Goal: Information Seeking & Learning: Learn about a topic

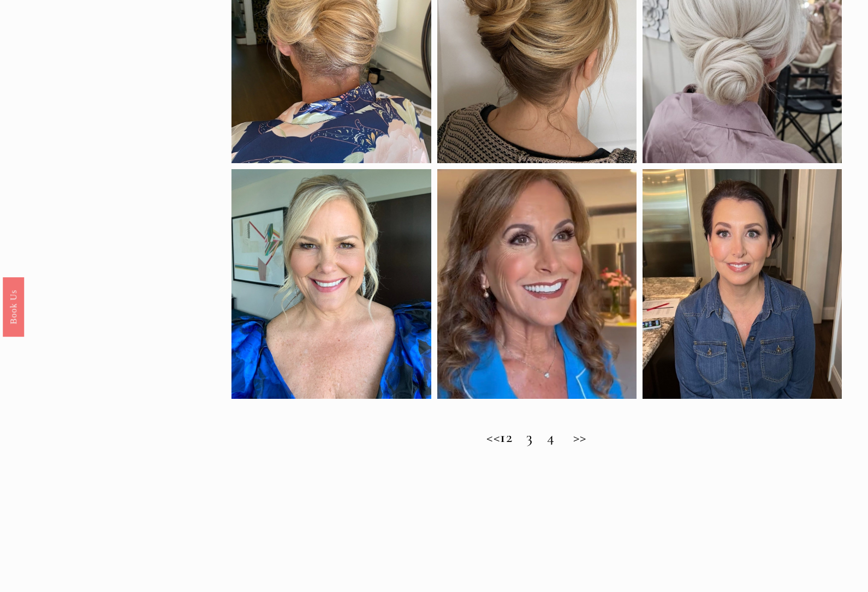
scroll to position [682, 0]
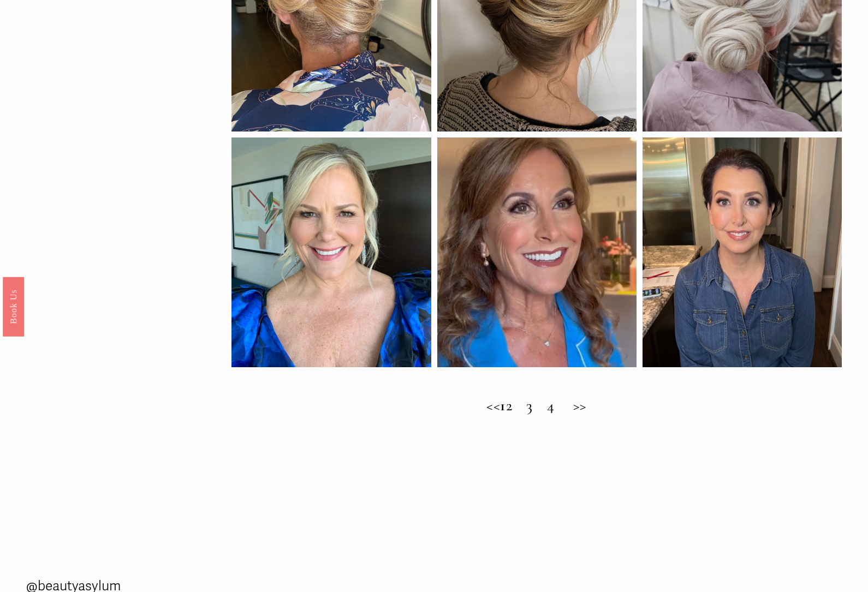
click at [595, 410] on h2 "<< 1 2 3 4 >>" at bounding box center [536, 406] width 610 height 18
click at [524, 407] on h2 "<< 1 2 3 4 >>" at bounding box center [536, 406] width 610 height 18
click at [531, 409] on h2 "<< 1 2 3 4 >>" at bounding box center [536, 406] width 610 height 18
click at [531, 400] on h2 "<< 1 2 3 4 >>" at bounding box center [536, 406] width 610 height 18
click at [526, 410] on h2 "<< 1 2 3 4 >>" at bounding box center [536, 406] width 610 height 18
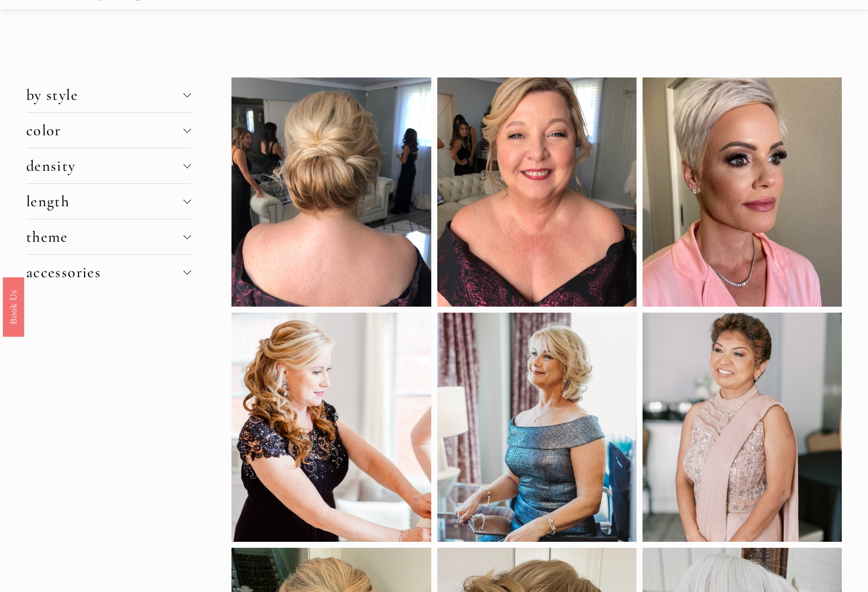
scroll to position [0, 0]
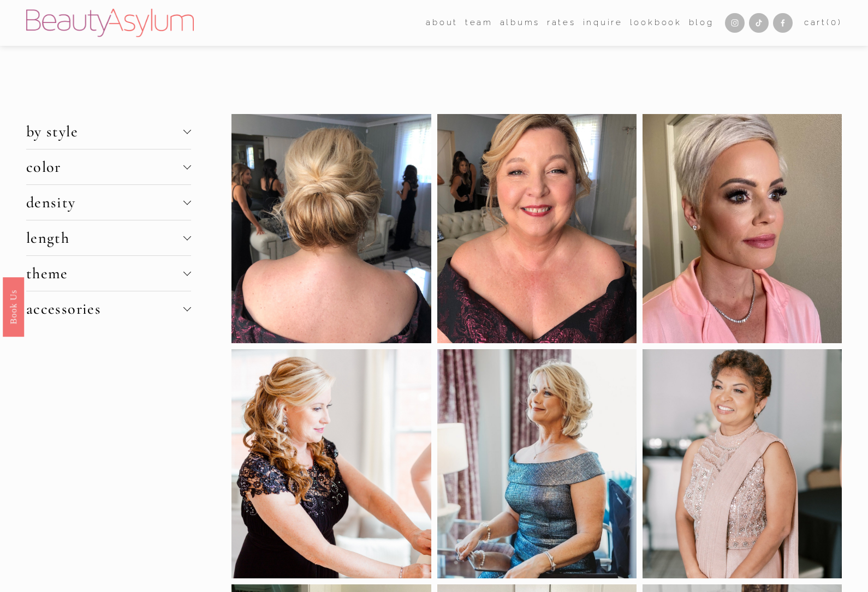
click at [801, 431] on div at bounding box center [742, 463] width 199 height 229
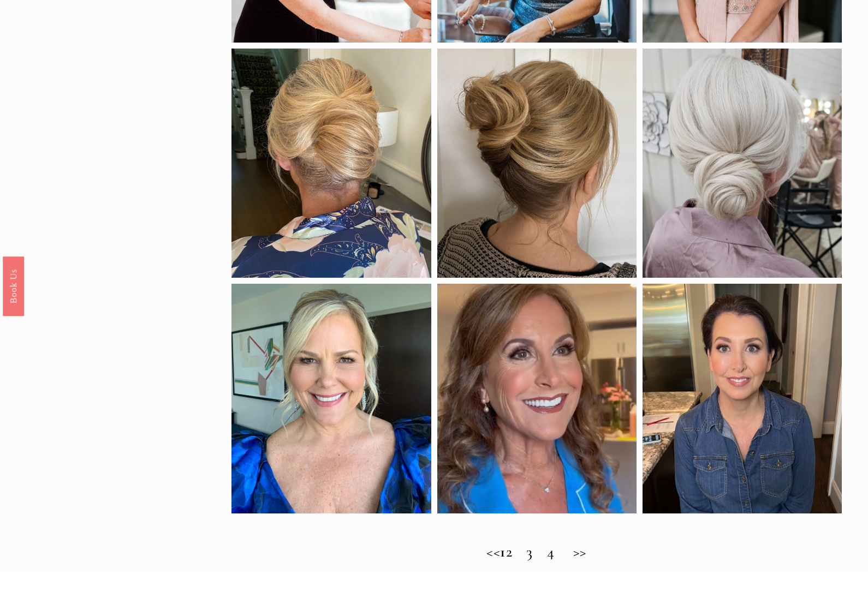
scroll to position [536, 0]
click at [528, 551] on h2 "<< 1 2 3 4 >>" at bounding box center [536, 552] width 610 height 18
click at [528, 556] on h2 "<< 1 2 3 4 >>" at bounding box center [536, 552] width 610 height 18
click at [507, 583] on div "<< 1 2 3 4 >>" at bounding box center [536, 563] width 610 height 41
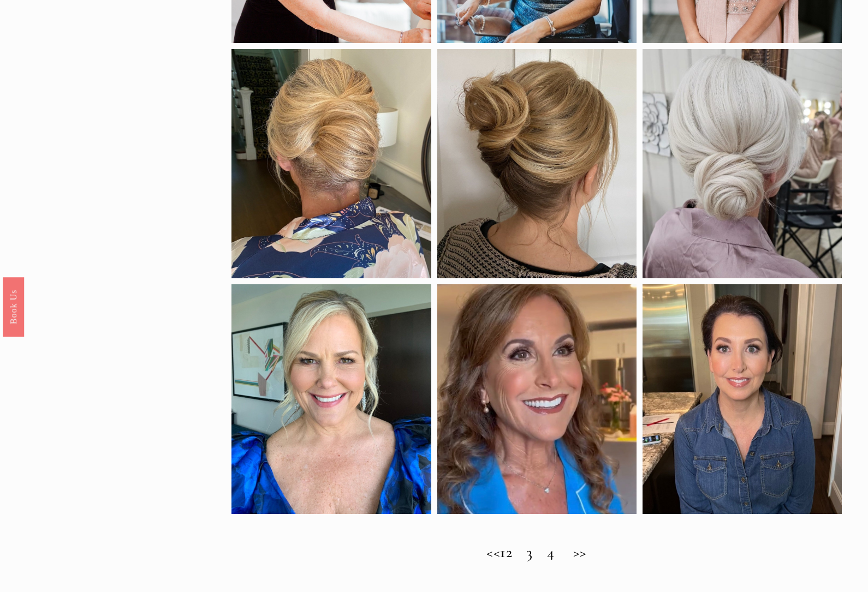
click at [523, 557] on h2 "<< 1 2 3 4 >>" at bounding box center [536, 553] width 610 height 18
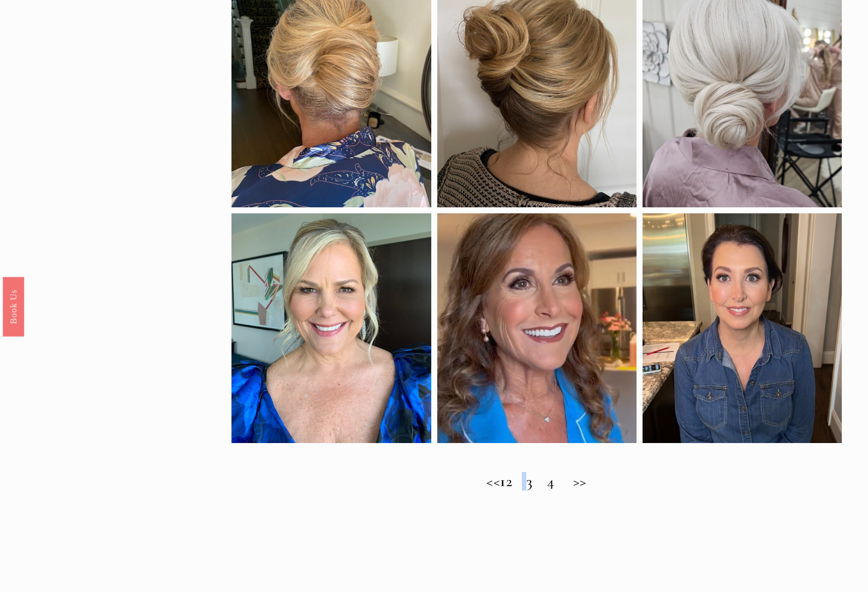
scroll to position [607, 0]
click at [546, 526] on span "Best Mother of the Bride Hairstyles for a Sophisticated Look" at bounding box center [414, 537] width 828 height 38
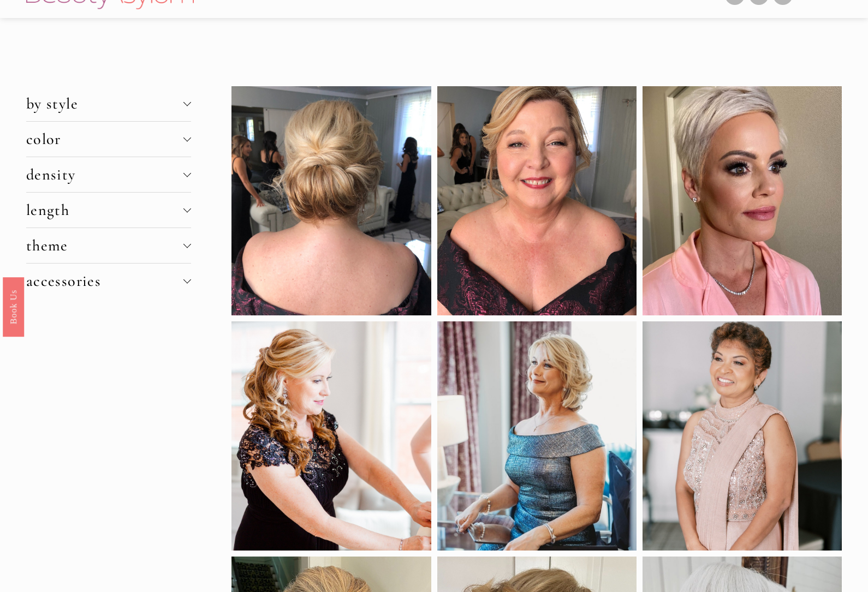
scroll to position [0, 0]
